Goal: Task Accomplishment & Management: Complete application form

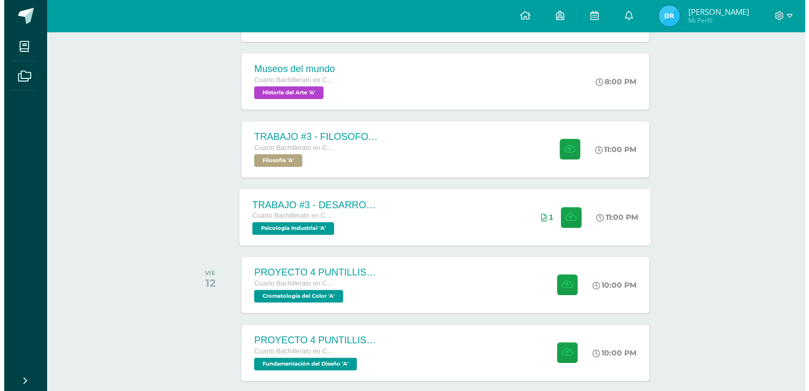
scroll to position [212, 0]
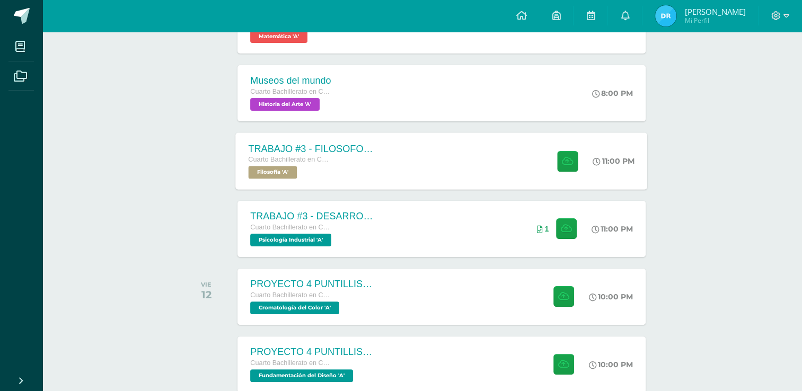
click at [482, 174] on div "TRABAJO #3 - FILOSOFOS [DEMOGRAPHIC_DATA] Cuarto Bachillerato en CCLL con Orien…" at bounding box center [442, 160] width 412 height 57
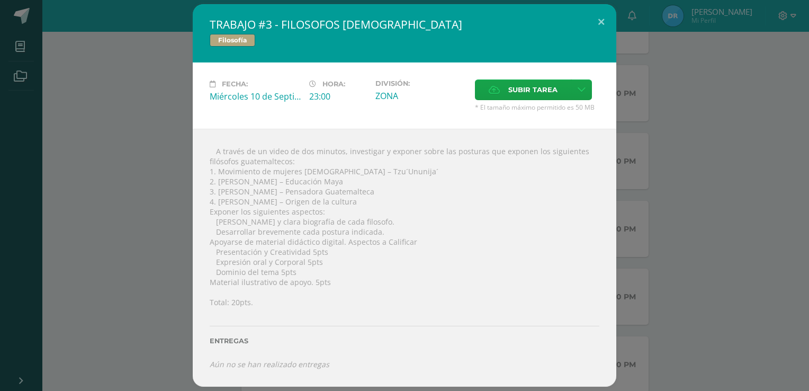
click at [646, 101] on div "TRABAJO #3 - FILOSOFOS [DEMOGRAPHIC_DATA] Filosofía Fecha: [DATE] Hora: 23:00 D…" at bounding box center [404, 195] width 801 height 382
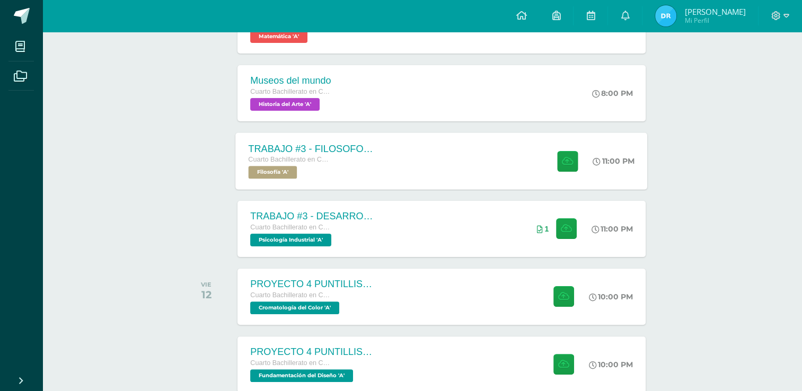
click at [505, 159] on div "TRABAJO #3 - FILOSOFOS [DEMOGRAPHIC_DATA] Cuarto Bachillerato en CCLL con Orien…" at bounding box center [442, 160] width 412 height 57
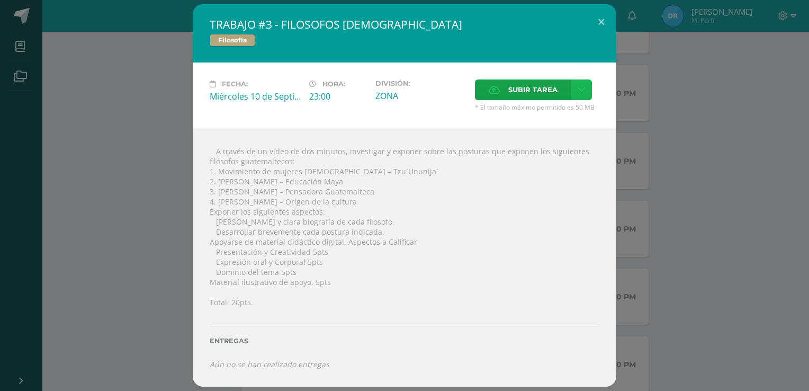
click at [584, 94] on icon at bounding box center [582, 89] width 8 height 9
click at [544, 115] on span "Subir enlace" at bounding box center [536, 112] width 44 height 10
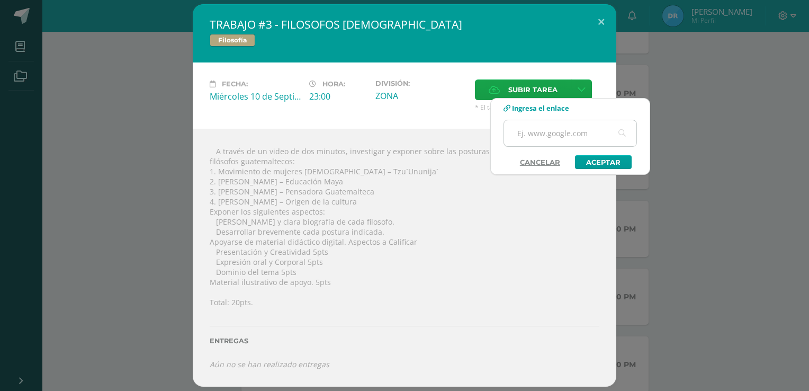
click at [540, 131] on input "text" at bounding box center [570, 133] width 132 height 26
paste input "[URL][DOMAIN_NAME]"
type input "[URL][DOMAIN_NAME]"
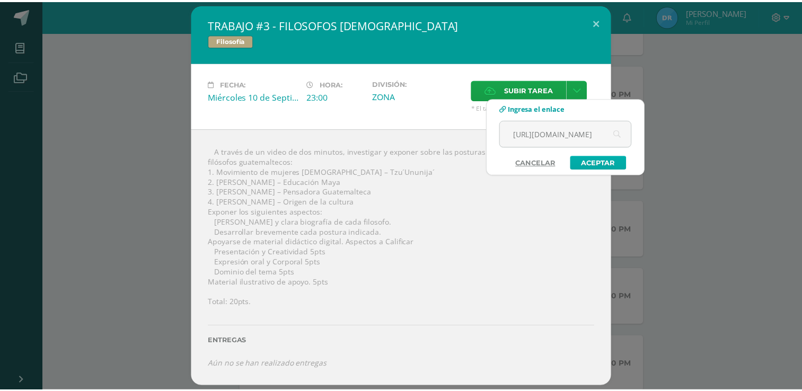
scroll to position [0, 0]
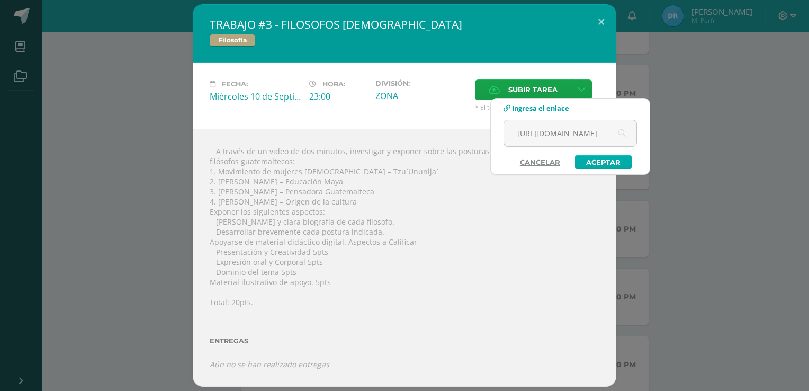
click at [610, 159] on link "Aceptar" at bounding box center [603, 162] width 57 height 14
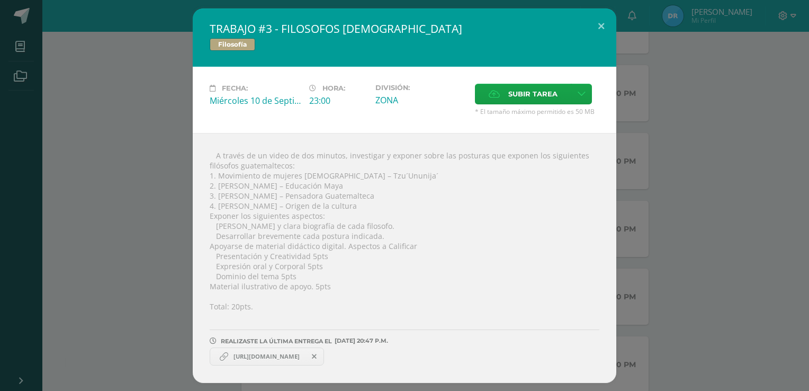
click at [163, 117] on div "TRABAJO #3 - FILOSOFOS [DEMOGRAPHIC_DATA] Filosofía Fecha: [DATE] Hora: 23:00 D…" at bounding box center [404, 195] width 801 height 375
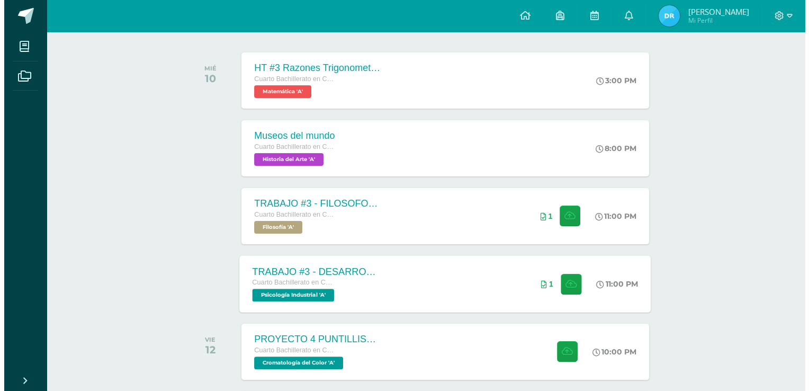
scroll to position [212, 0]
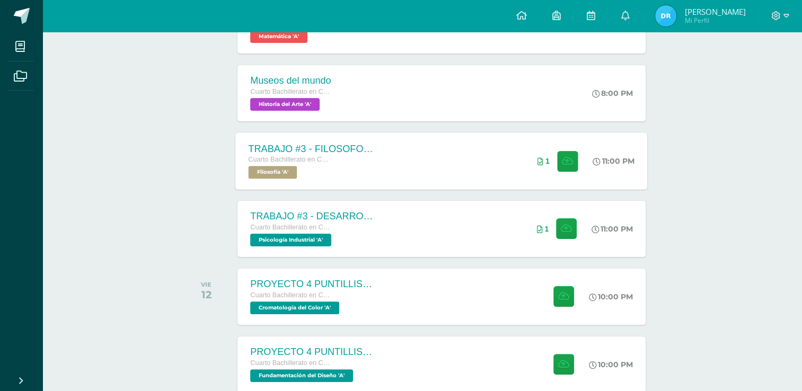
click at [462, 168] on div "TRABAJO #3 - FILOSOFOS [DEMOGRAPHIC_DATA] Cuarto Bachillerato en CCLL con Orien…" at bounding box center [442, 160] width 412 height 57
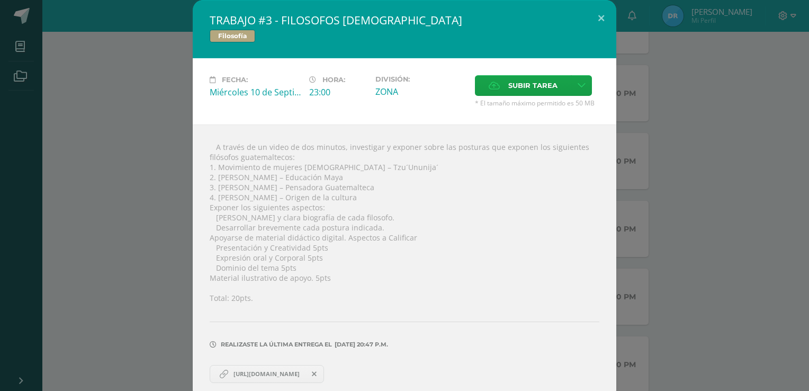
click at [300, 373] on span "[URL][DOMAIN_NAME]" at bounding box center [266, 374] width 77 height 8
